Goal: Transaction & Acquisition: Subscribe to service/newsletter

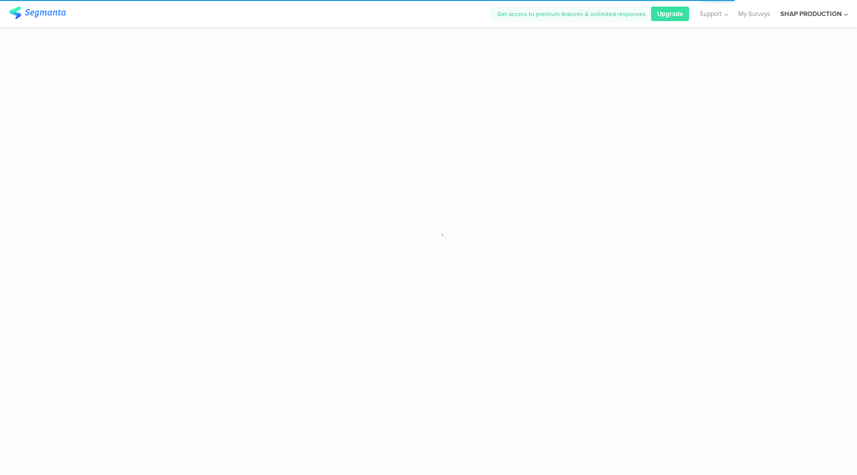
click at [830, 14] on div "SHAP PRODUCTION" at bounding box center [811, 14] width 61 height 10
click at [837, 67] on icon at bounding box center [840, 66] width 6 height 6
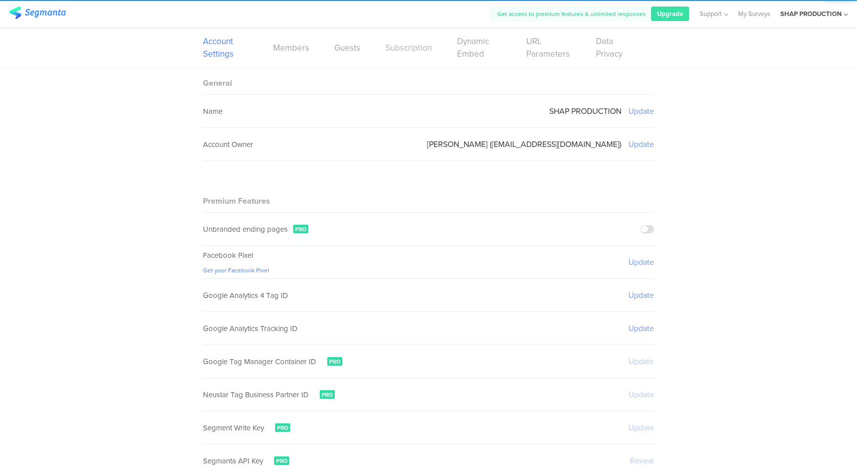
click at [417, 49] on link "Subscription" at bounding box center [409, 48] width 47 height 13
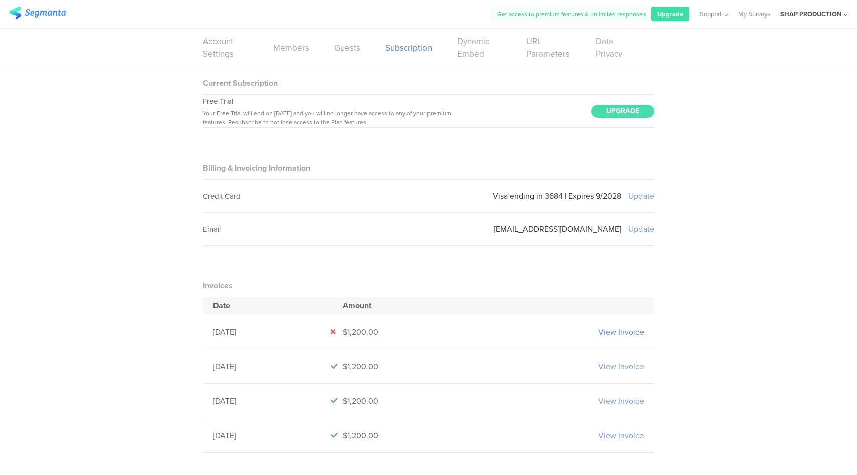
click at [632, 333] on link "View Invoice" at bounding box center [622, 332] width 46 height 12
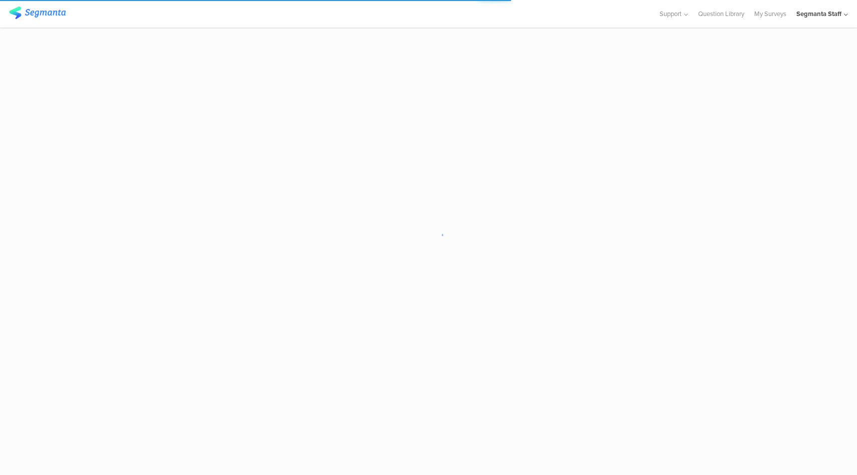
click at [837, 17] on div "Segmanta Staff" at bounding box center [819, 14] width 45 height 10
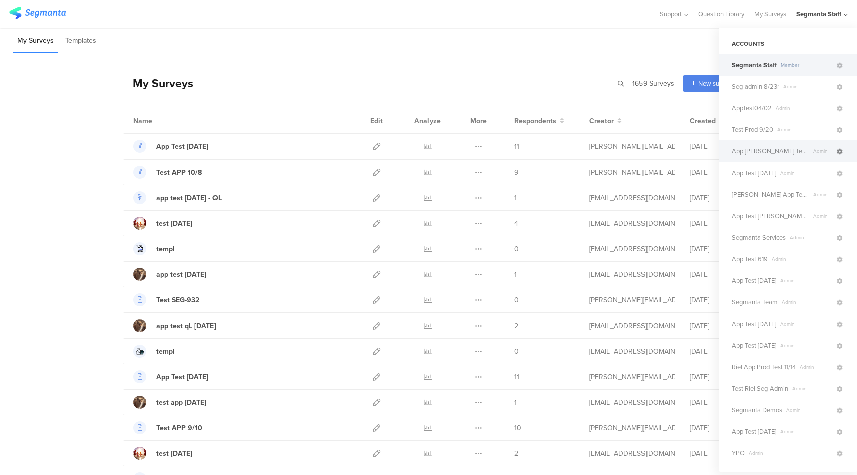
click at [837, 151] on icon at bounding box center [840, 152] width 6 height 6
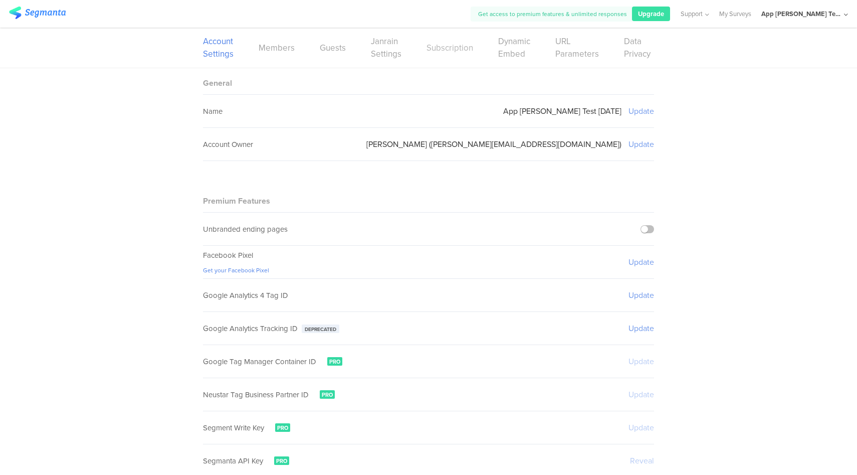
click at [444, 51] on link "Subscription" at bounding box center [450, 48] width 47 height 13
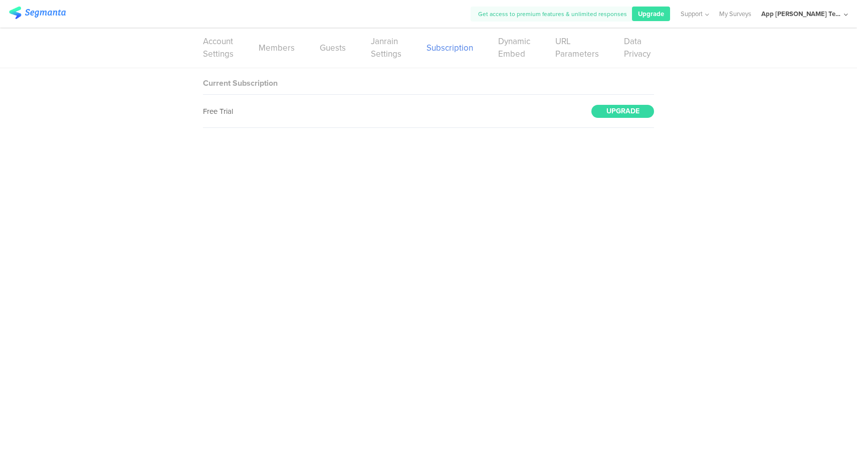
click at [622, 114] on div "UPGRADE" at bounding box center [623, 111] width 63 height 13
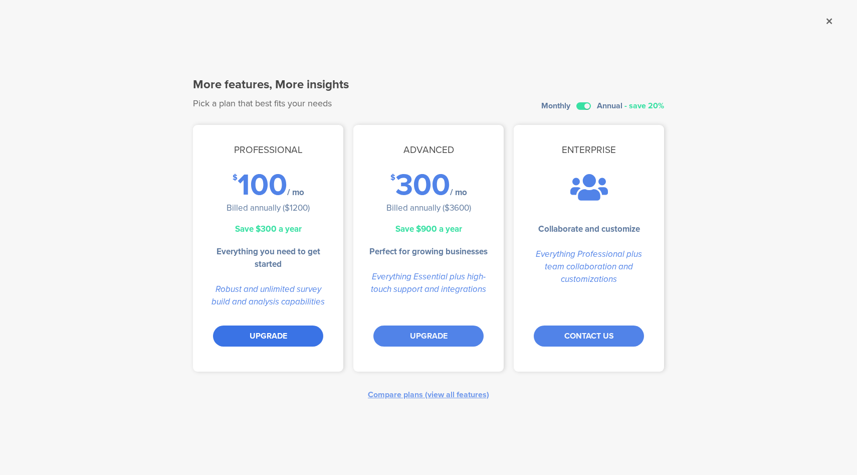
click at [261, 331] on div "UPGRADE" at bounding box center [268, 335] width 110 height 21
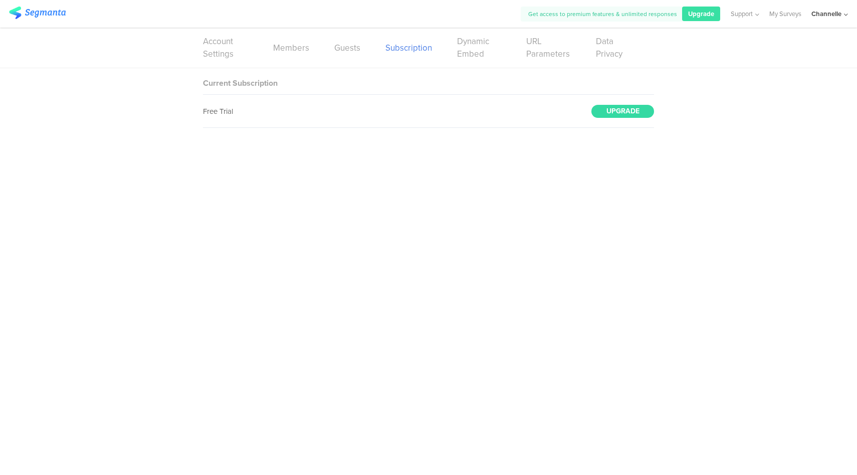
click at [635, 110] on div "UPGRADE" at bounding box center [623, 111] width 63 height 13
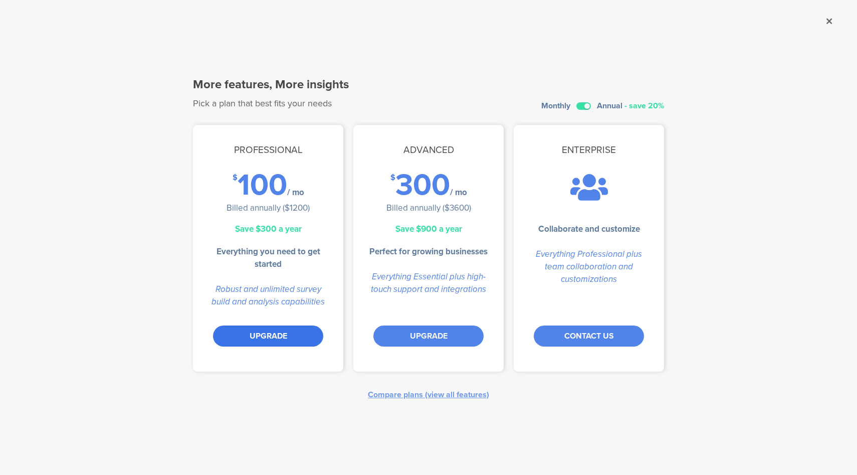
click at [290, 329] on div "UPGRADE" at bounding box center [268, 335] width 110 height 21
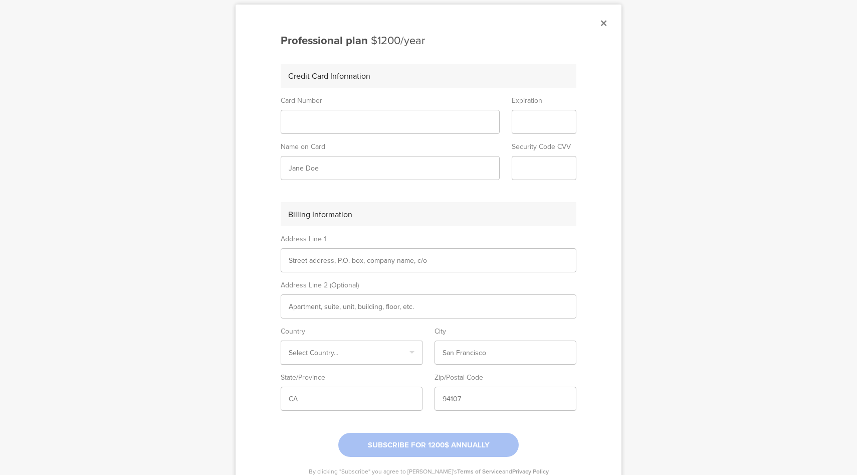
scroll to position [146, 0]
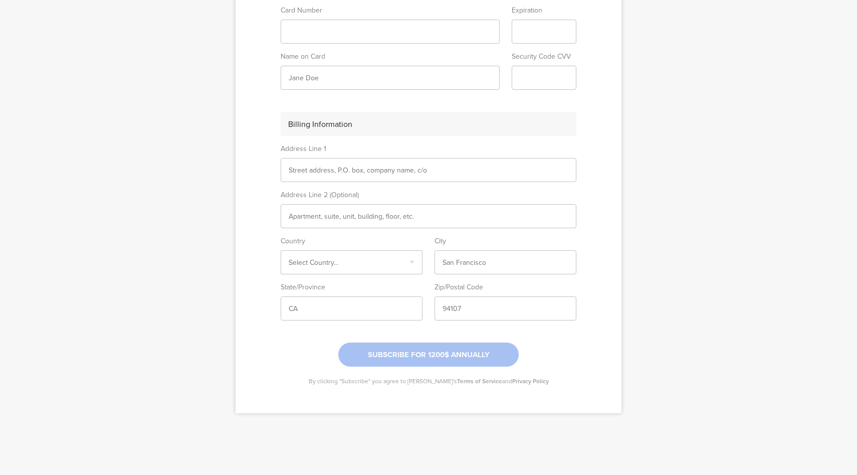
click at [621, 229] on div at bounding box center [428, 237] width 857 height 475
click at [671, 156] on div at bounding box center [428, 237] width 857 height 475
click at [644, 205] on div at bounding box center [428, 237] width 857 height 475
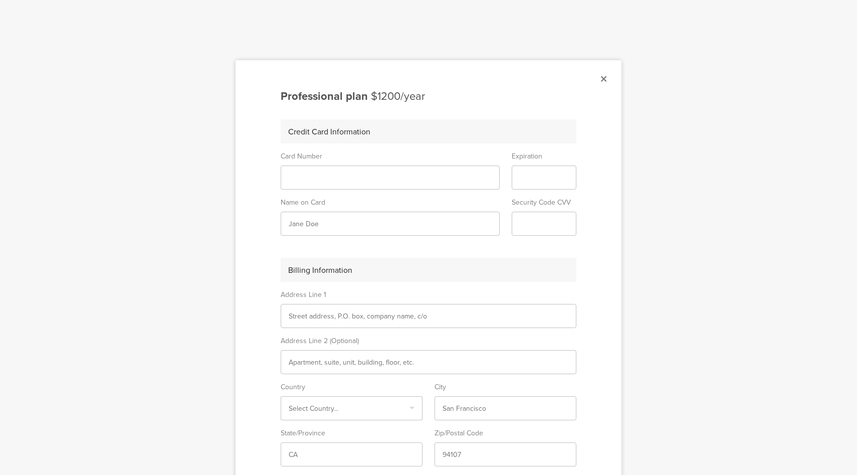
click at [692, 215] on div at bounding box center [428, 237] width 857 height 475
drag, startPoint x: 656, startPoint y: 249, endPoint x: 647, endPoint y: 242, distance: 11.0
click at [651, 247] on div at bounding box center [428, 237] width 857 height 475
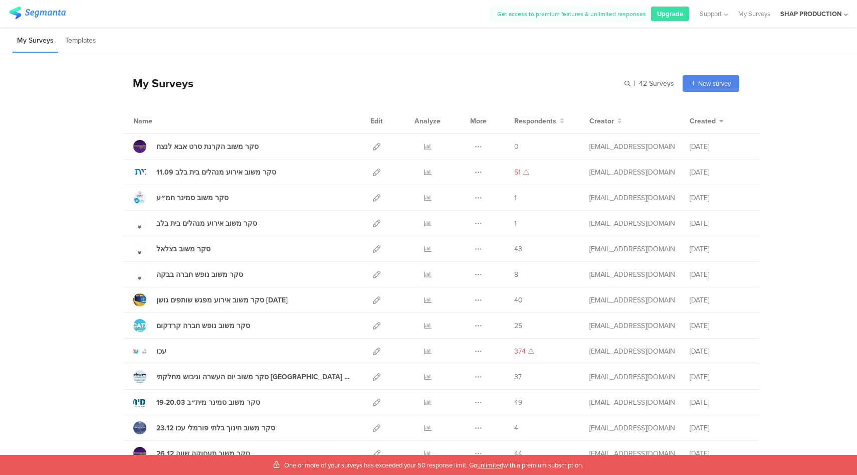
click at [835, 16] on div "SHAP PRODUCTION" at bounding box center [811, 14] width 61 height 10
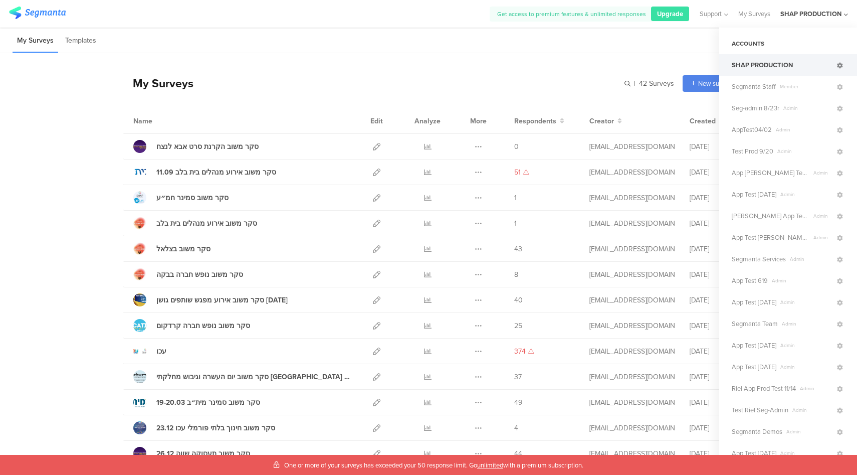
click at [837, 68] on icon at bounding box center [840, 66] width 6 height 6
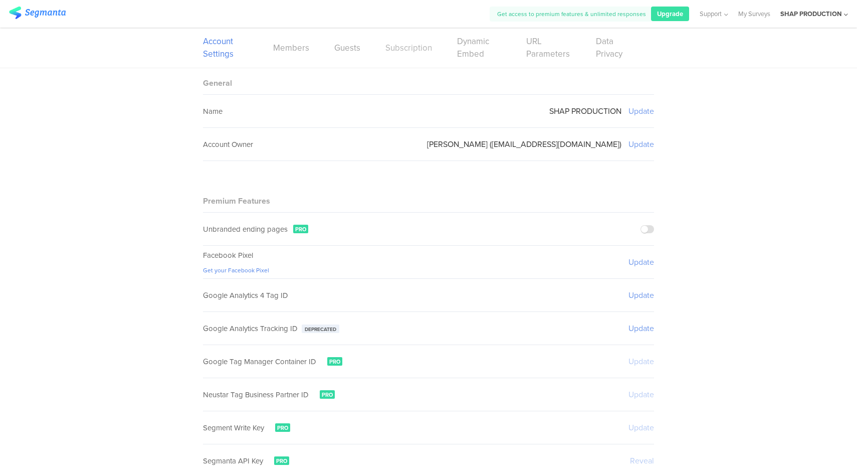
click at [405, 52] on link "Subscription" at bounding box center [409, 48] width 47 height 13
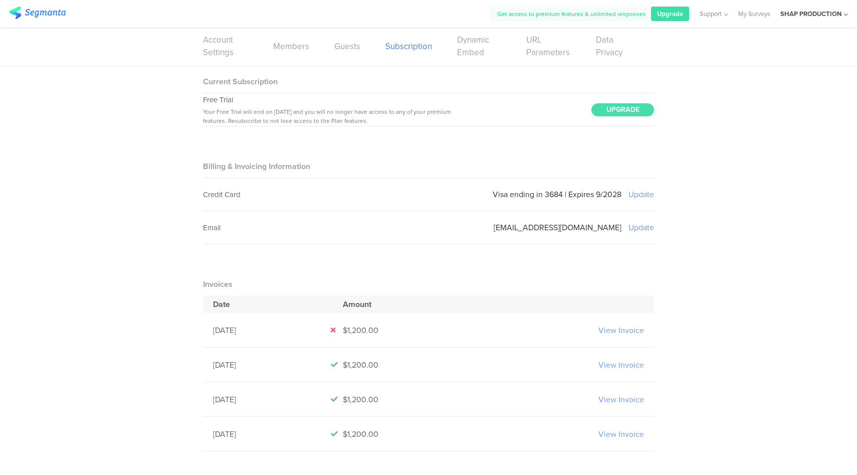
scroll to position [3, 0]
click at [632, 110] on div "UPGRADE" at bounding box center [623, 108] width 63 height 13
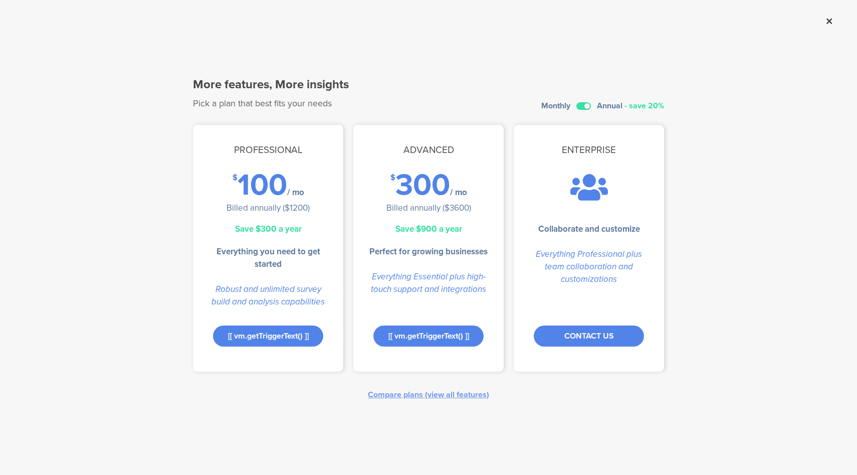
click at [831, 20] on icon at bounding box center [830, 21] width 6 height 9
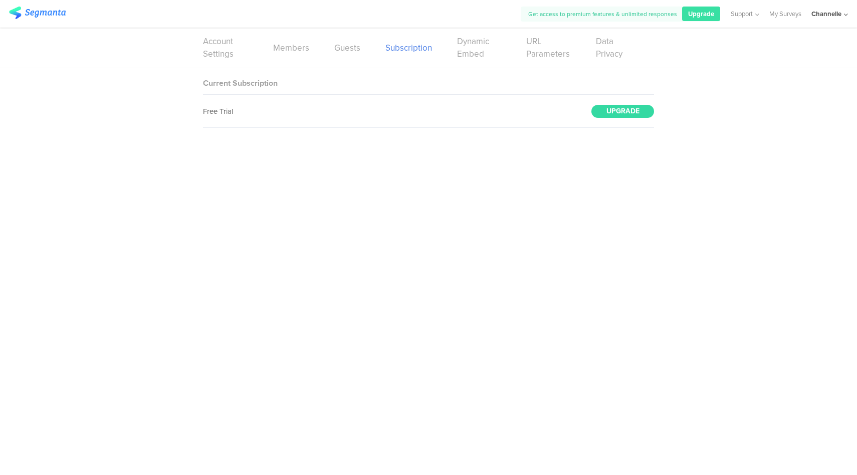
click at [633, 114] on div "UPGRADE" at bounding box center [623, 111] width 63 height 13
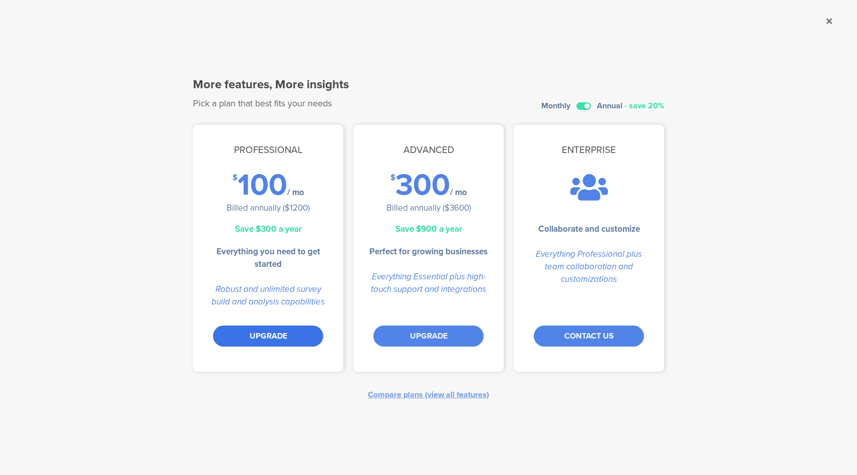
click at [268, 340] on div "UPGRADE" at bounding box center [268, 335] width 110 height 21
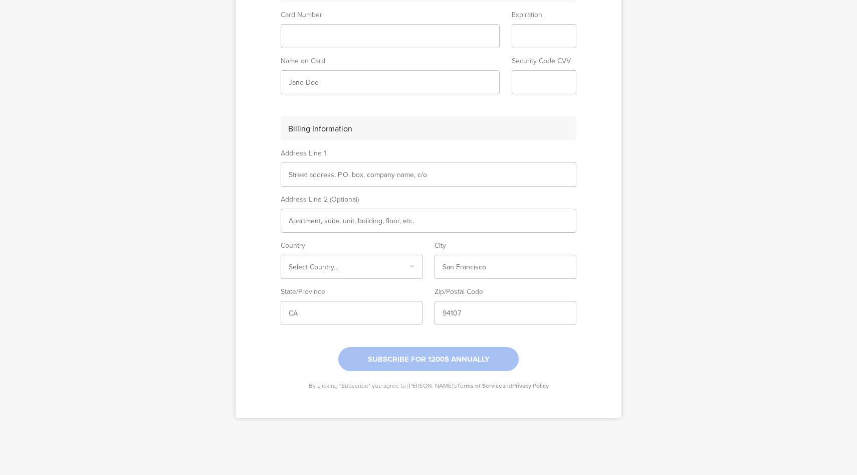
scroll to position [146, 0]
